Goal: Transaction & Acquisition: Book appointment/travel/reservation

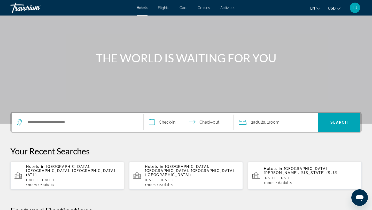
scroll to position [35, 0]
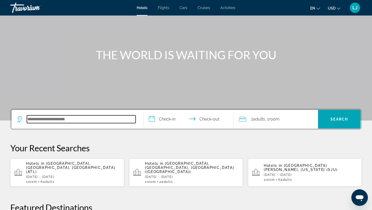
click at [106, 123] on input "Search hotel destination" at bounding box center [81, 119] width 109 height 8
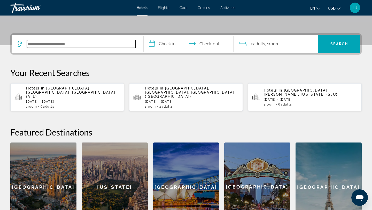
scroll to position [126, 0]
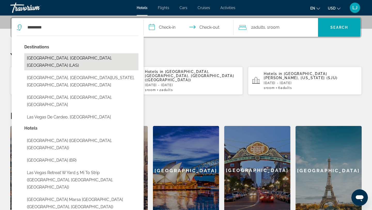
click at [103, 59] on button "[GEOGRAPHIC_DATA], [GEOGRAPHIC_DATA], [GEOGRAPHIC_DATA] (LAS)" at bounding box center [81, 61] width 114 height 17
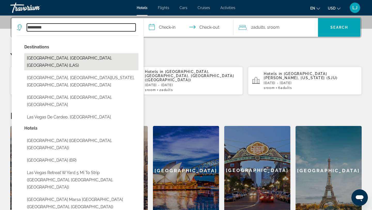
type input "**********"
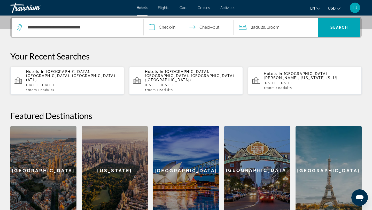
click at [166, 26] on input "**********" at bounding box center [190, 28] width 92 height 20
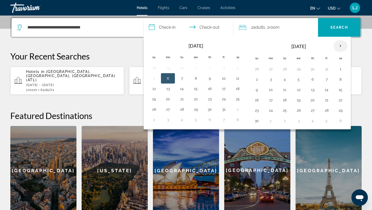
click at [341, 45] on th "Next month" at bounding box center [340, 45] width 14 height 11
click at [270, 92] on button "15" at bounding box center [271, 89] width 8 height 7
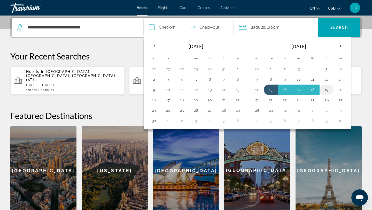
click at [329, 89] on button "19" at bounding box center [326, 89] width 8 height 7
type input "**********"
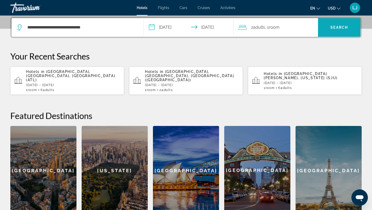
click at [338, 28] on span "Search" at bounding box center [339, 27] width 18 height 4
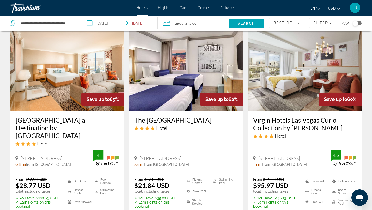
scroll to position [21, 0]
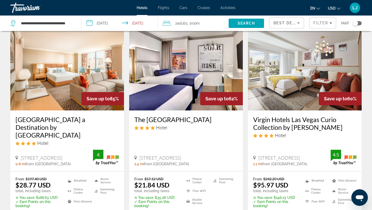
click at [49, 103] on img "Main content" at bounding box center [67, 69] width 114 height 83
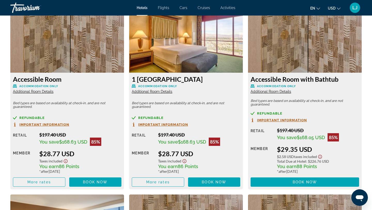
scroll to position [724, 0]
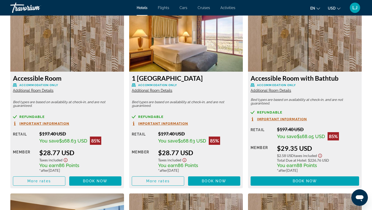
click at [169, 123] on span "Important Information" at bounding box center [163, 123] width 50 height 3
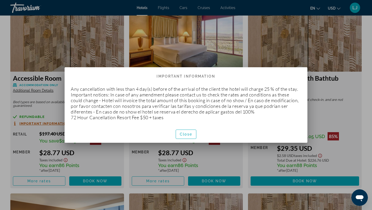
scroll to position [0, 0]
click at [184, 136] on span "Close" at bounding box center [186, 134] width 12 height 4
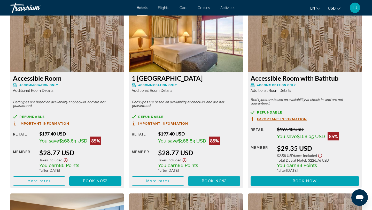
click at [204, 180] on span "Book now" at bounding box center [214, 181] width 25 height 4
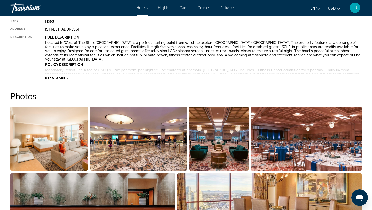
scroll to position [215, 0]
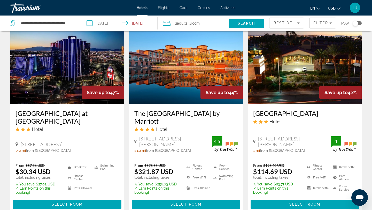
scroll to position [236, 0]
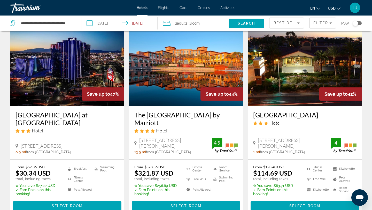
click at [194, 111] on h3 "The Westin Lake Las Vegas Resort & Spa by Marriott" at bounding box center [185, 118] width 103 height 15
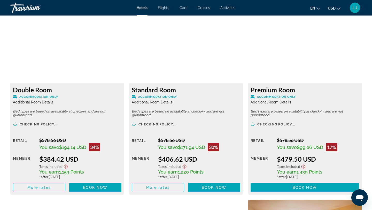
scroll to position [908, 0]
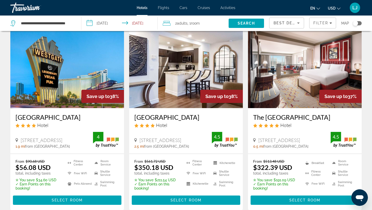
scroll to position [436, 0]
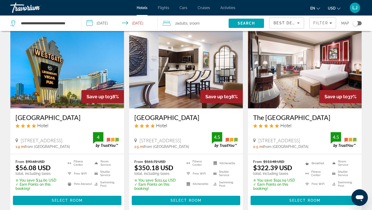
click at [161, 113] on h3 "[GEOGRAPHIC_DATA]" at bounding box center [185, 117] width 103 height 8
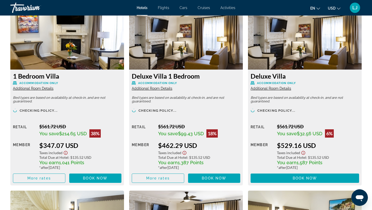
scroll to position [713, 0]
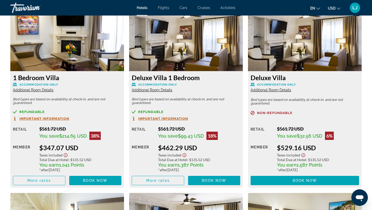
click at [26, 90] on span "Additional Room Details" at bounding box center [33, 90] width 41 height 4
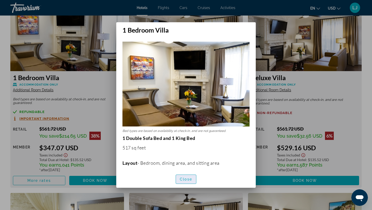
click at [183, 178] on span "Close" at bounding box center [186, 179] width 12 height 4
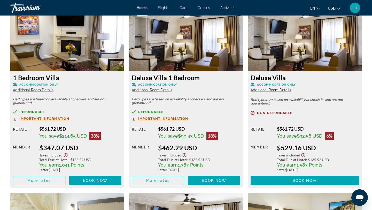
click at [169, 90] on span "Additional Room Details" at bounding box center [152, 90] width 41 height 4
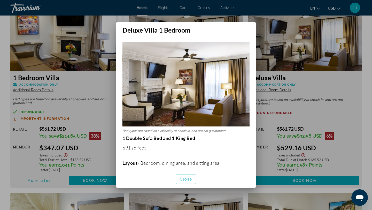
scroll to position [0, 0]
click at [184, 178] on span "Close" at bounding box center [186, 179] width 12 height 4
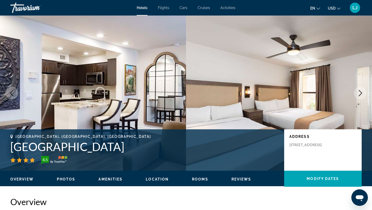
scroll to position [713, 0]
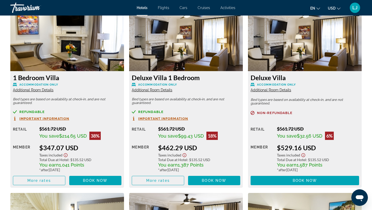
click at [272, 90] on span "Additional Room Details" at bounding box center [270, 90] width 41 height 4
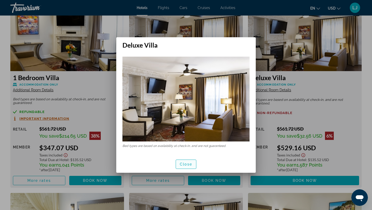
click at [183, 162] on span "Close" at bounding box center [186, 164] width 12 height 4
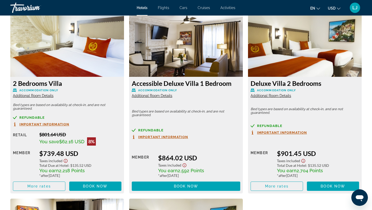
scroll to position [895, 0]
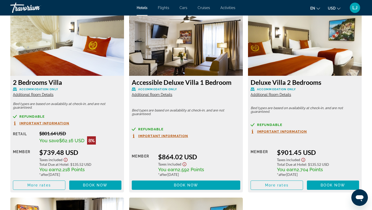
click at [47, 93] on span "Additional Room Details" at bounding box center [33, 94] width 41 height 4
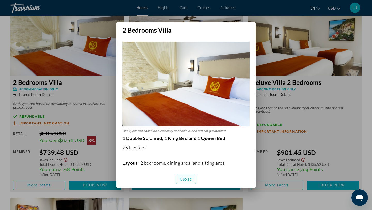
click at [191, 179] on span "Close" at bounding box center [186, 179] width 12 height 4
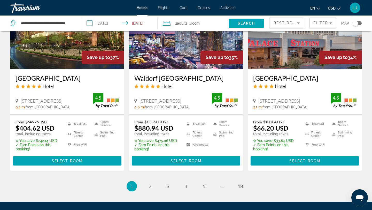
scroll to position [671, 0]
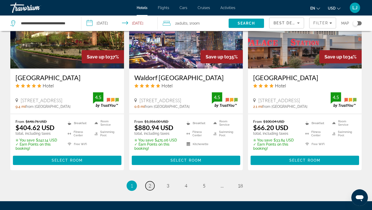
click at [148, 185] on span "2" at bounding box center [149, 186] width 3 height 6
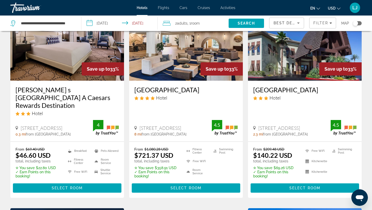
scroll to position [51, 0]
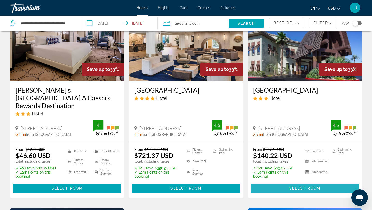
click at [283, 182] on span "Main content" at bounding box center [304, 188] width 108 height 12
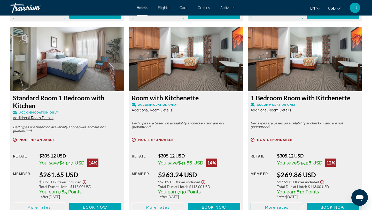
scroll to position [1060, 0]
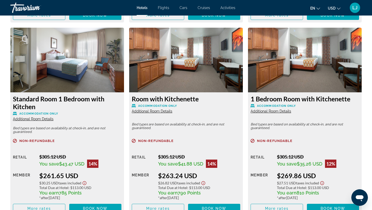
click at [72, 66] on img "Main content" at bounding box center [67, 60] width 114 height 65
click at [73, 66] on img "Main content" at bounding box center [67, 60] width 114 height 65
click at [51, 117] on span "Additional Room Details" at bounding box center [33, 119] width 41 height 4
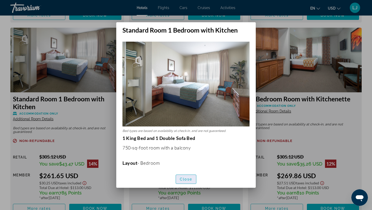
click at [190, 176] on span "button" at bounding box center [186, 179] width 20 height 12
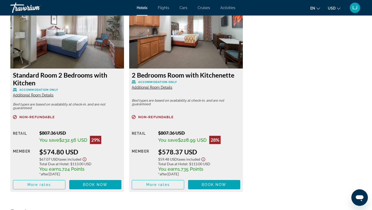
scroll to position [1279, 0]
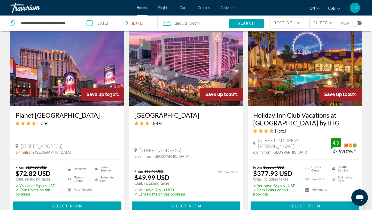
scroll to position [458, 0]
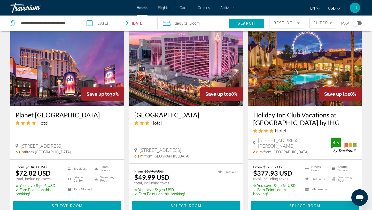
click at [191, 111] on h3 "[GEOGRAPHIC_DATA]" at bounding box center [185, 115] width 103 height 8
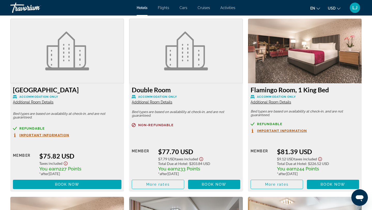
scroll to position [1053, 0]
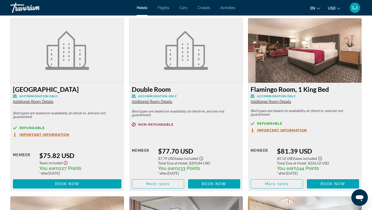
click at [269, 101] on span "Additional Room Details" at bounding box center [270, 101] width 41 height 4
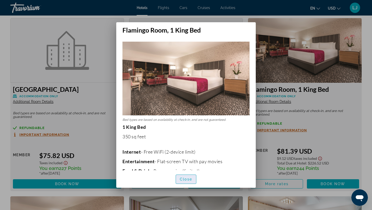
click at [191, 176] on span "button" at bounding box center [186, 179] width 20 height 12
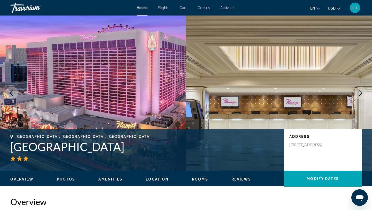
scroll to position [1053, 0]
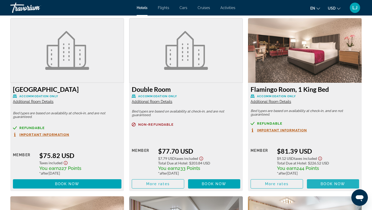
click at [327, 184] on span "Book now" at bounding box center [332, 184] width 25 height 4
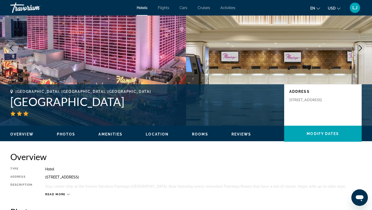
scroll to position [68, 0]
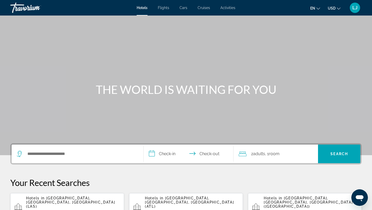
click at [79, 160] on div "Search widget" at bounding box center [77, 153] width 121 height 19
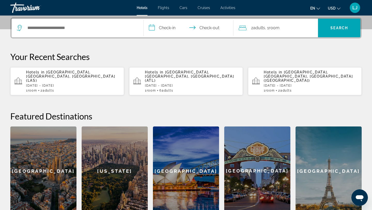
scroll to position [126, 0]
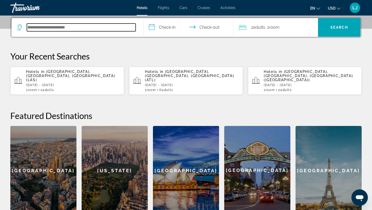
click at [99, 27] on input "Search hotel destination" at bounding box center [81, 28] width 109 height 8
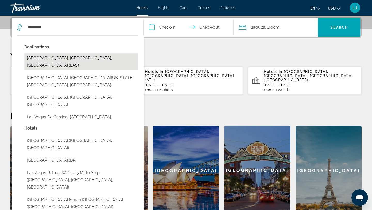
click at [97, 58] on button "[GEOGRAPHIC_DATA], [GEOGRAPHIC_DATA], [GEOGRAPHIC_DATA] (LAS)" at bounding box center [81, 61] width 114 height 17
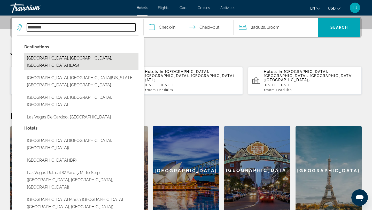
type input "**********"
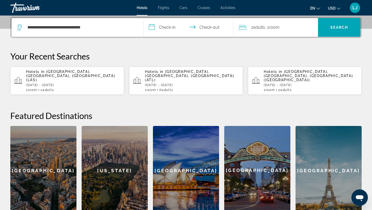
click at [163, 27] on input "**********" at bounding box center [190, 28] width 92 height 20
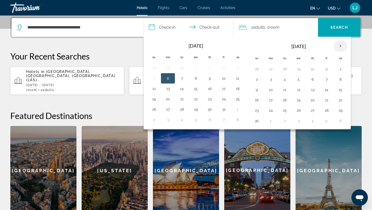
click at [340, 48] on th "Next month" at bounding box center [340, 45] width 14 height 11
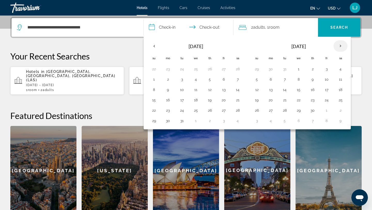
click at [340, 48] on th "Next month" at bounding box center [340, 45] width 14 height 11
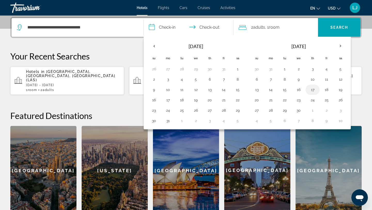
click at [312, 91] on button "17" at bounding box center [312, 89] width 8 height 7
click at [270, 100] on button "21" at bounding box center [271, 99] width 8 height 7
type input "**********"
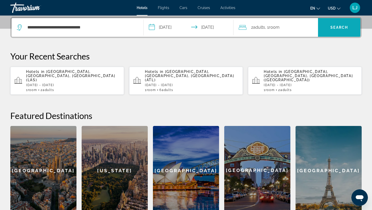
click at [338, 29] on span "Search" at bounding box center [339, 27] width 18 height 4
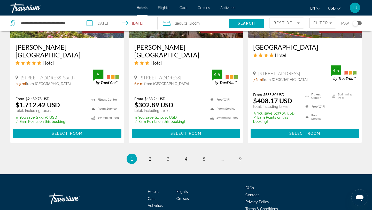
scroll to position [725, 0]
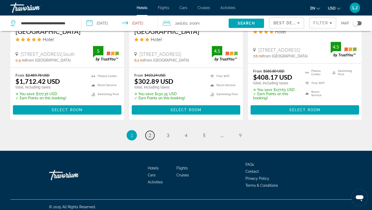
click at [150, 132] on span "2" at bounding box center [149, 135] width 3 height 6
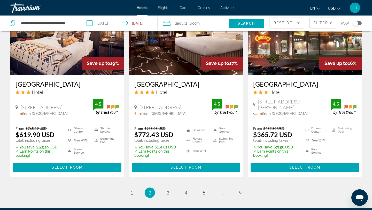
scroll to position [688, 0]
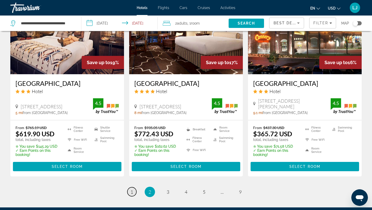
click at [133, 187] on link "page 1" at bounding box center [131, 191] width 9 height 9
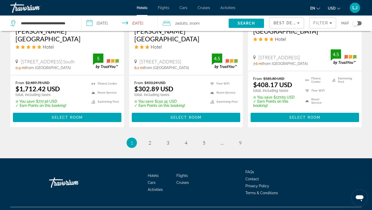
scroll to position [725, 0]
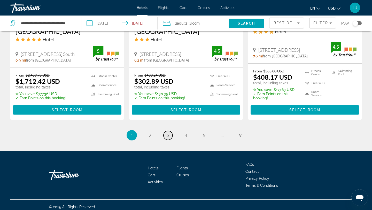
click at [168, 132] on span "3" at bounding box center [168, 135] width 3 height 6
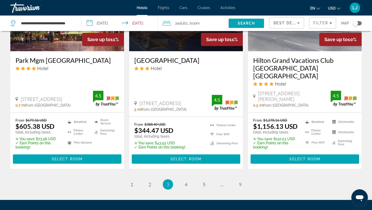
scroll to position [683, 0]
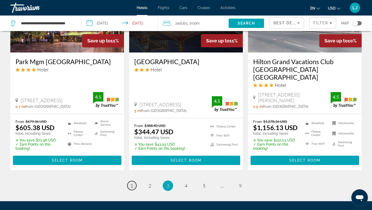
click at [132, 183] on span "1" at bounding box center [131, 186] width 3 height 6
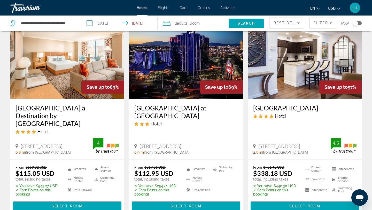
scroll to position [36, 0]
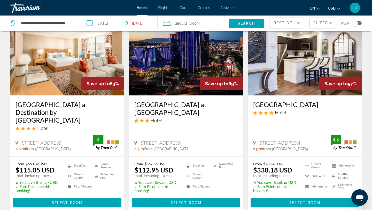
click at [55, 106] on h3 "[GEOGRAPHIC_DATA] a Destination by [GEOGRAPHIC_DATA]" at bounding box center [66, 111] width 103 height 23
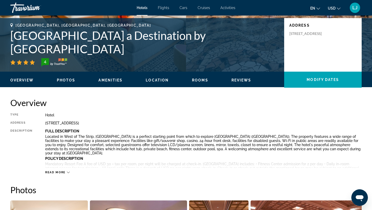
scroll to position [99, 0]
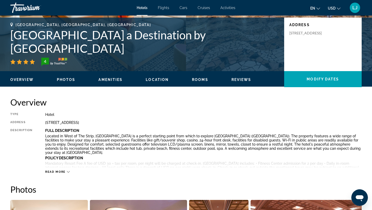
click at [68, 170] on icon "Main content" at bounding box center [68, 171] width 3 height 3
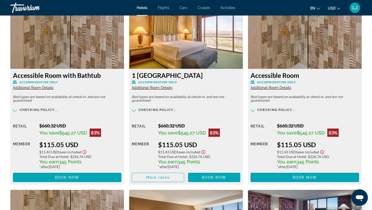
scroll to position [735, 0]
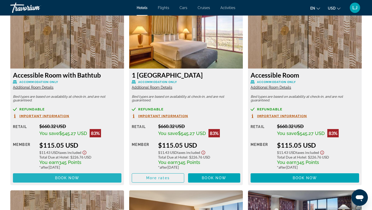
click at [74, 177] on span "Book now" at bounding box center [67, 178] width 25 height 4
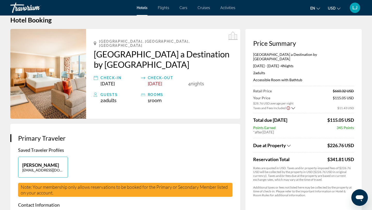
scroll to position [12, 0]
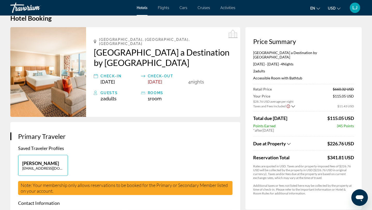
click at [290, 143] on icon "Show Taxes and Fees breakdown" at bounding box center [289, 144] width 4 height 2
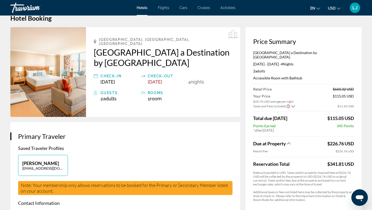
click at [290, 142] on icon "Show Taxes and Fees breakdown" at bounding box center [289, 143] width 4 height 2
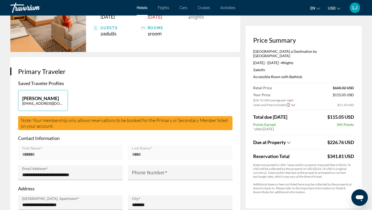
scroll to position [0, 0]
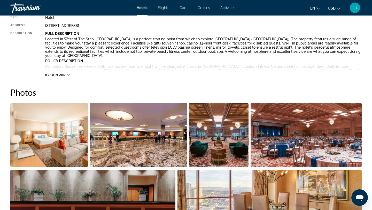
scroll to position [201, 0]
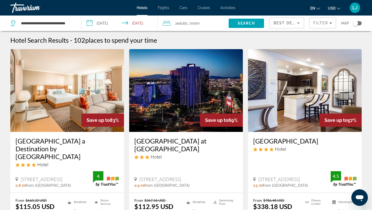
click at [192, 24] on span "Room" at bounding box center [195, 23] width 9 height 4
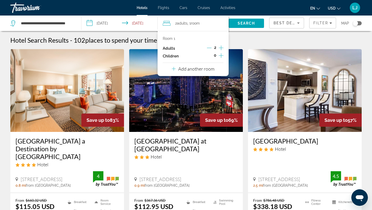
click at [174, 68] on icon "Travelers: 2 adults, 0 children" at bounding box center [174, 69] width 4 height 6
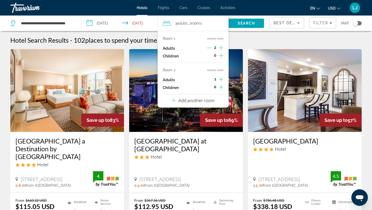
click at [220, 79] on icon "Increment adults" at bounding box center [221, 79] width 5 height 6
click at [173, 101] on icon "Travelers: 4 adults, 0 children" at bounding box center [174, 100] width 4 height 6
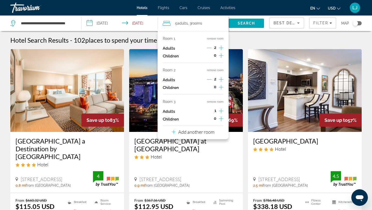
click at [223, 110] on icon "Increment adults" at bounding box center [221, 111] width 5 height 6
click at [248, 22] on span "Search" at bounding box center [247, 23] width 18 height 4
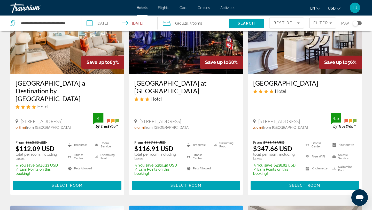
scroll to position [59, 0]
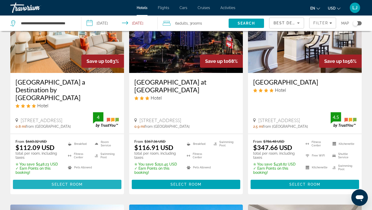
click at [73, 182] on span "Select Room" at bounding box center [67, 184] width 31 height 4
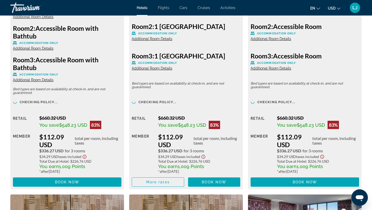
scroll to position [806, 0]
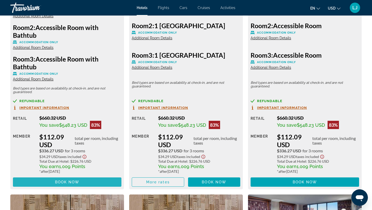
click at [67, 181] on span "Book now" at bounding box center [67, 182] width 25 height 4
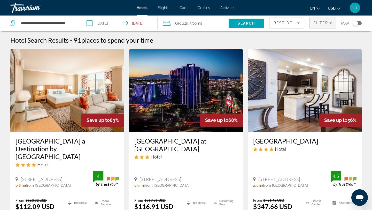
click at [324, 24] on span "Filter" at bounding box center [320, 23] width 15 height 4
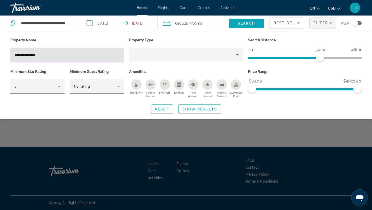
type input "**********"
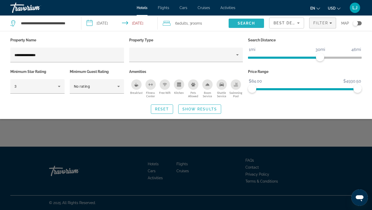
click at [245, 21] on span "Search" at bounding box center [247, 23] width 18 height 4
click at [193, 109] on span "Show Results" at bounding box center [199, 109] width 35 height 4
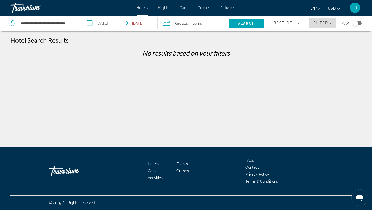
click at [317, 24] on span "Filter" at bounding box center [320, 23] width 15 height 4
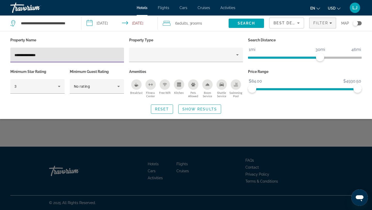
click at [107, 55] on input "**********" at bounding box center [66, 55] width 105 height 6
type input "*"
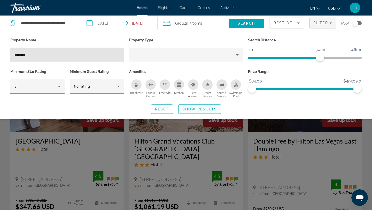
type input "********"
click at [203, 107] on span "Show Results" at bounding box center [199, 109] width 35 height 4
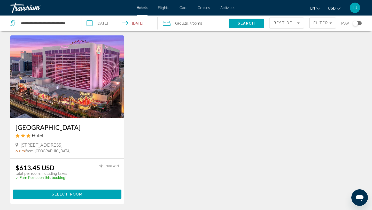
scroll to position [229, 0]
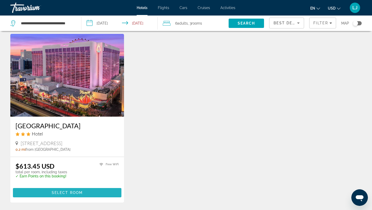
click at [80, 190] on span "Select Room" at bounding box center [67, 192] width 31 height 4
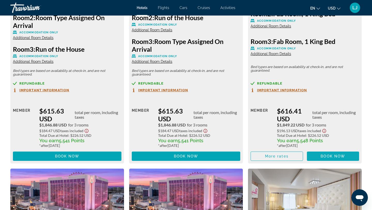
scroll to position [785, 0]
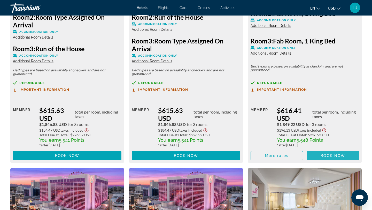
click at [330, 156] on span "Book now" at bounding box center [332, 155] width 25 height 4
